Goal: Register for event/course

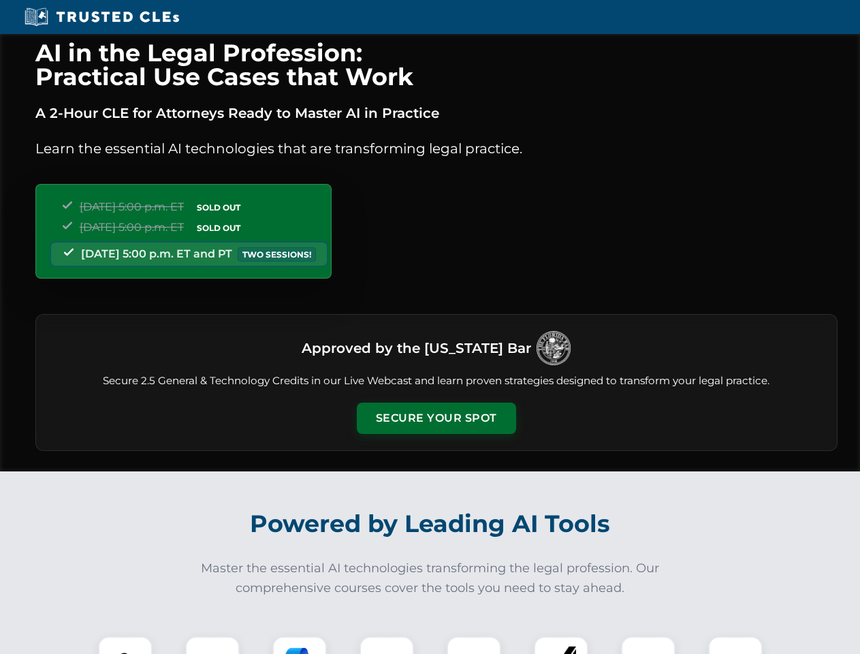
click at [436, 418] on button "Secure Your Spot" at bounding box center [436, 418] width 159 height 31
click at [125, 645] on img at bounding box center [126, 664] width 40 height 40
